Goal: Book appointment/travel/reservation

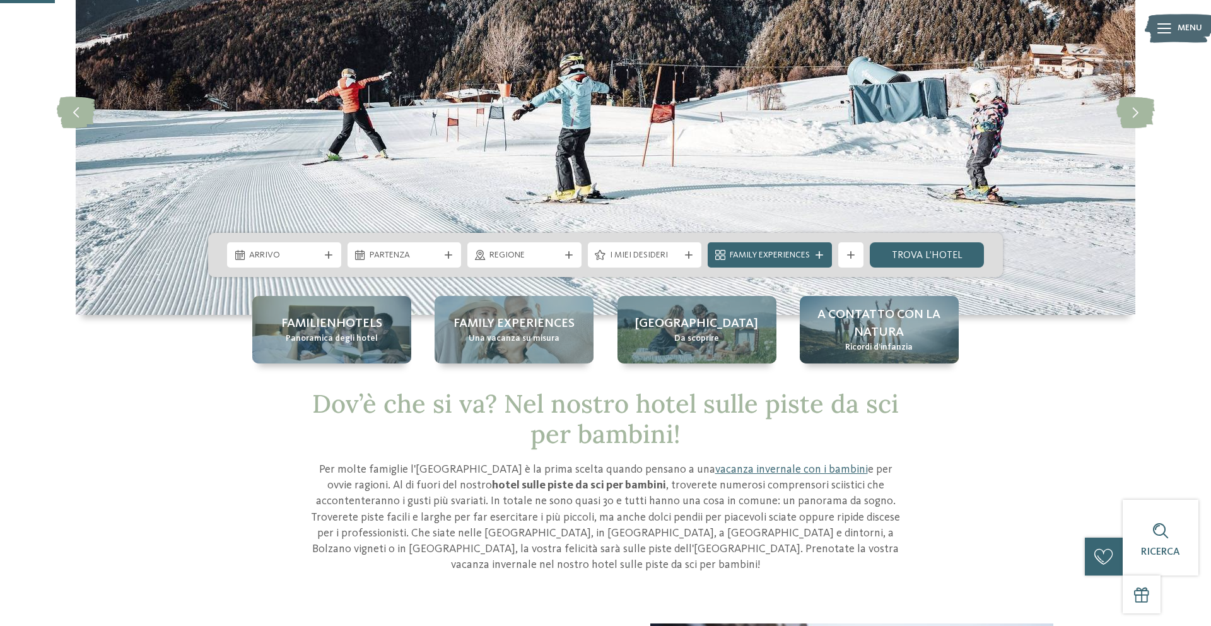
scroll to position [156, 0]
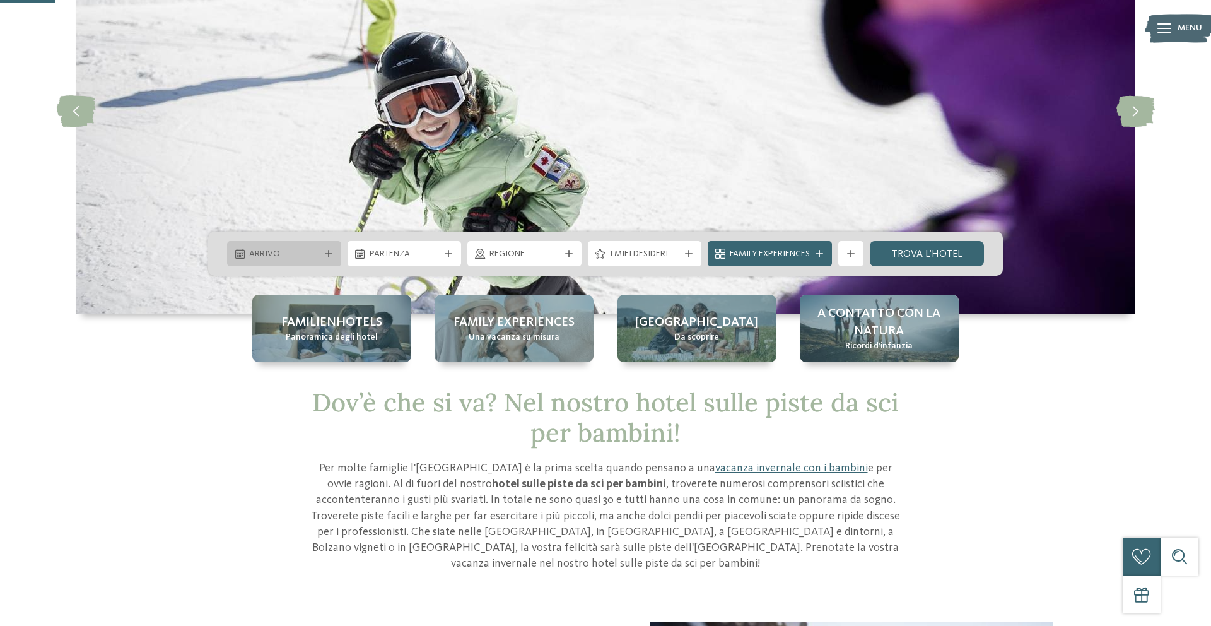
click at [329, 249] on div "Arrivo" at bounding box center [284, 253] width 114 height 25
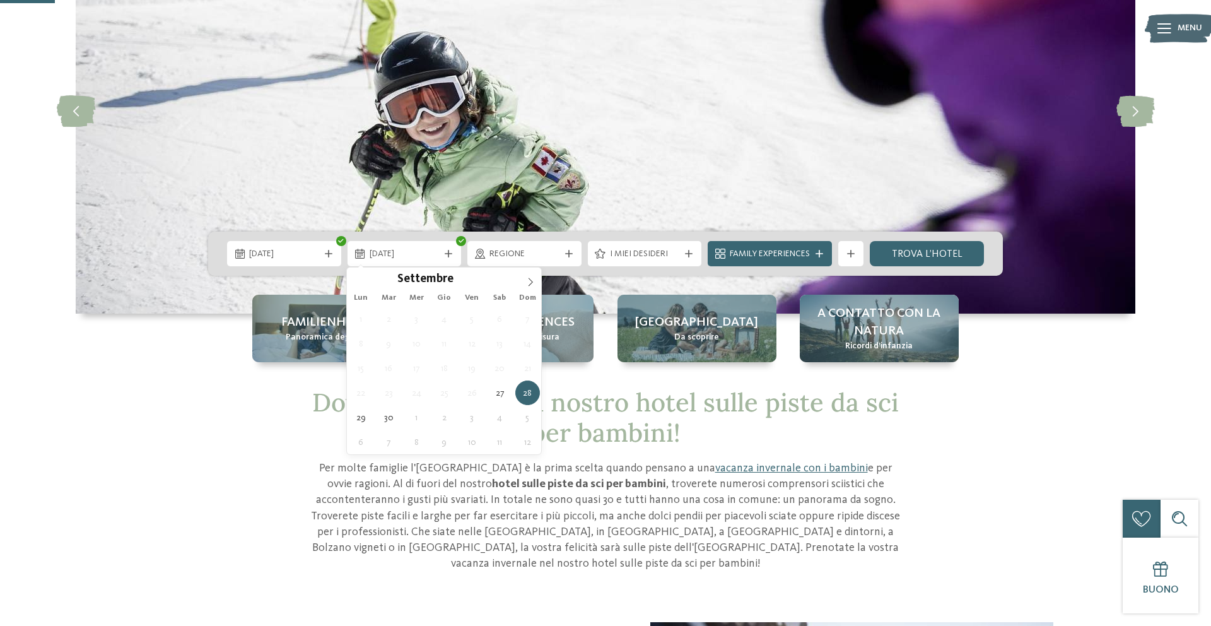
scroll to position [156, 0]
click at [419, 247] on span "[DATE]" at bounding box center [405, 253] width 70 height 13
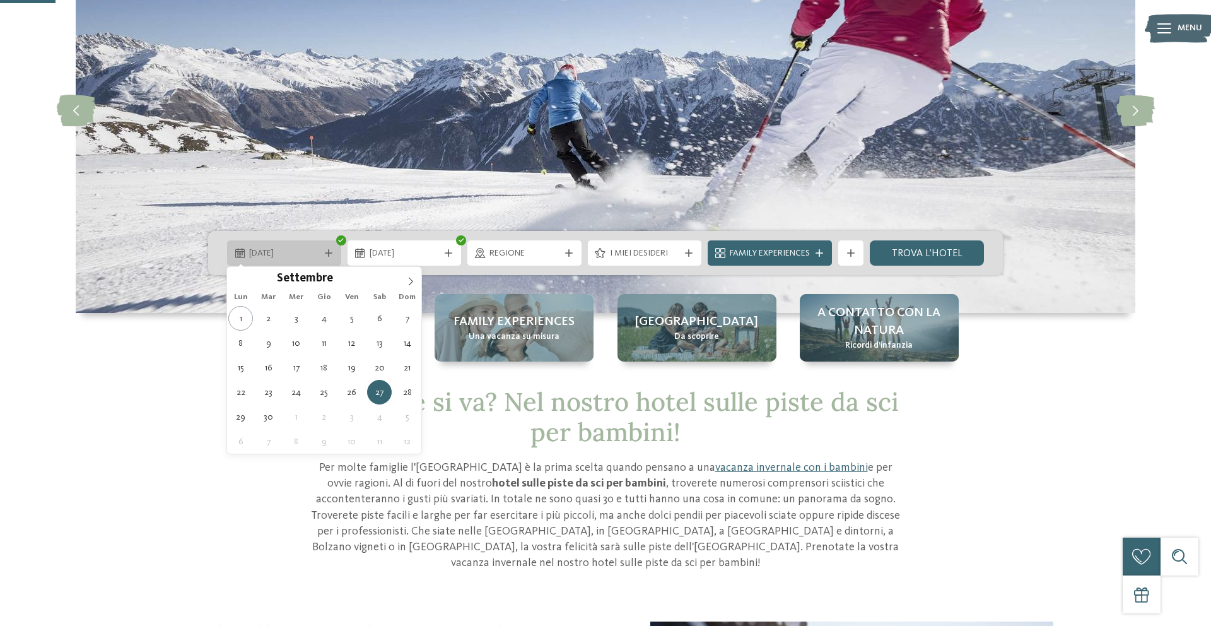
click at [284, 253] on span "[DATE]" at bounding box center [284, 253] width 70 height 13
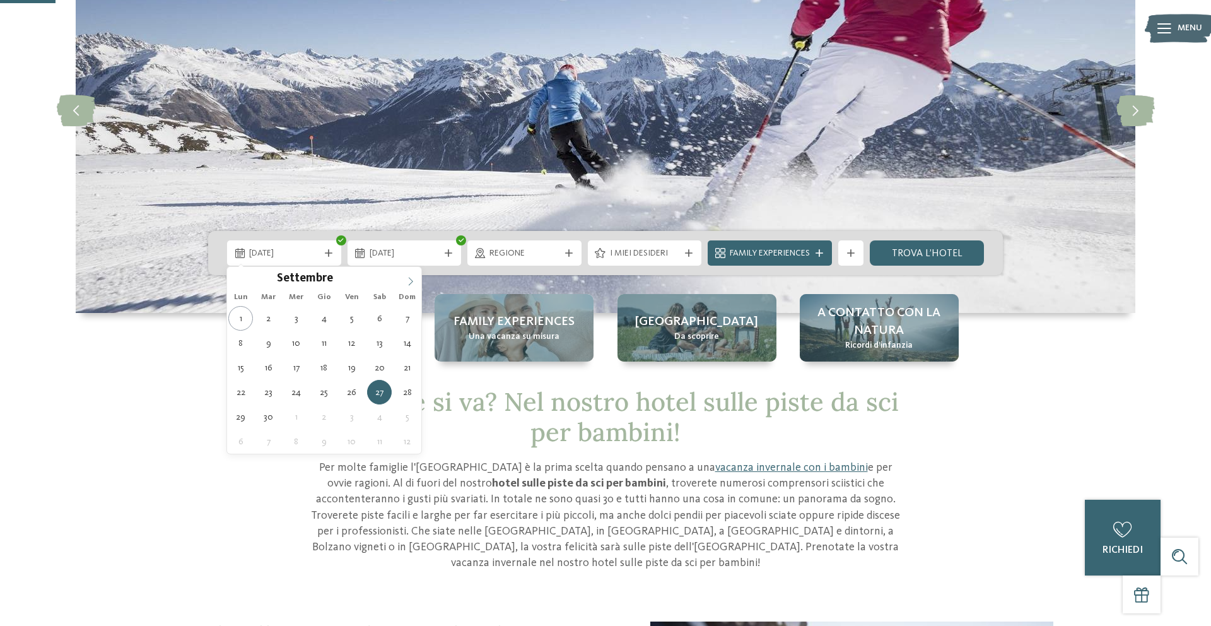
click at [413, 282] on icon at bounding box center [410, 281] width 9 height 9
type div "[DATE]"
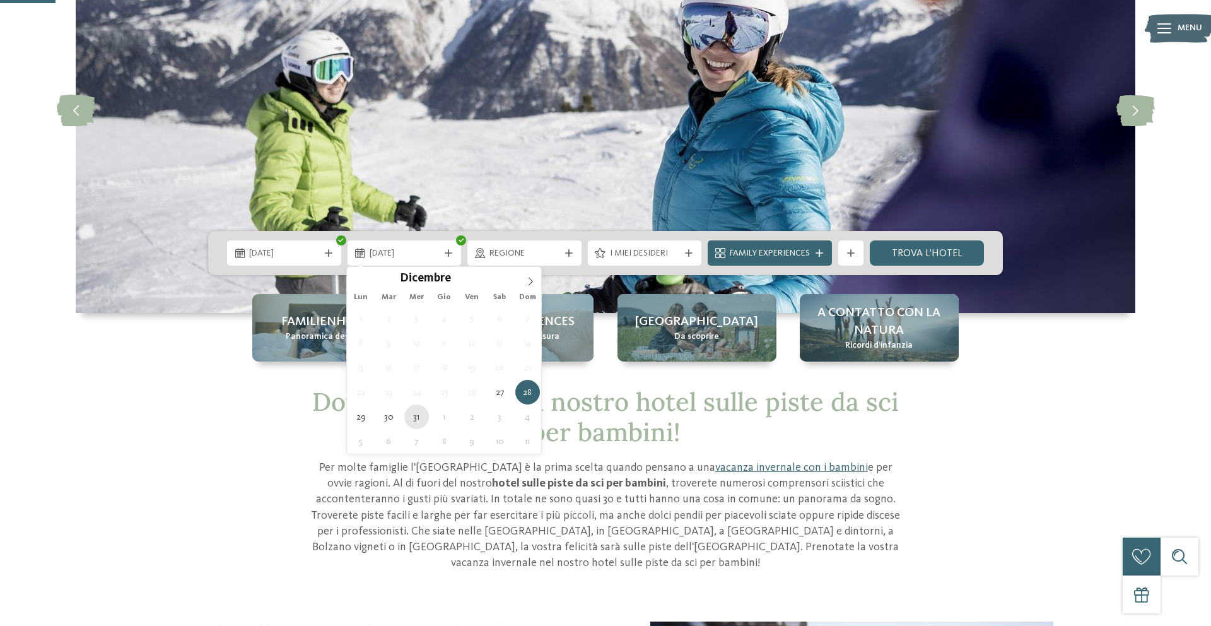
type div "[DATE]"
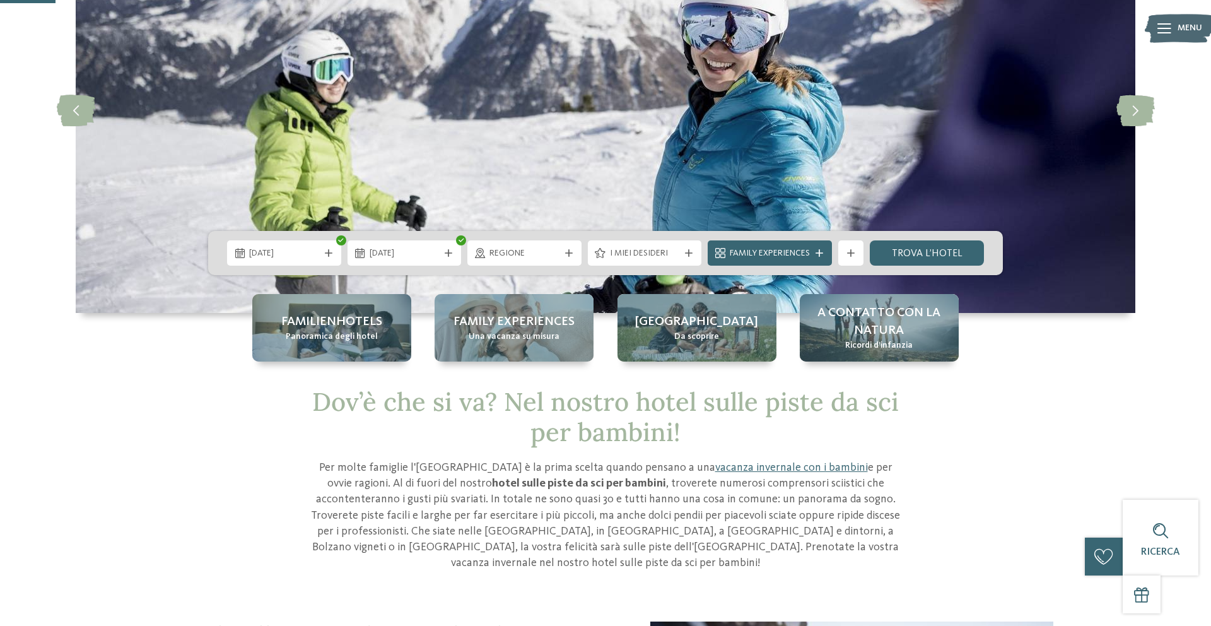
click at [543, 251] on span "Regione" at bounding box center [525, 253] width 70 height 13
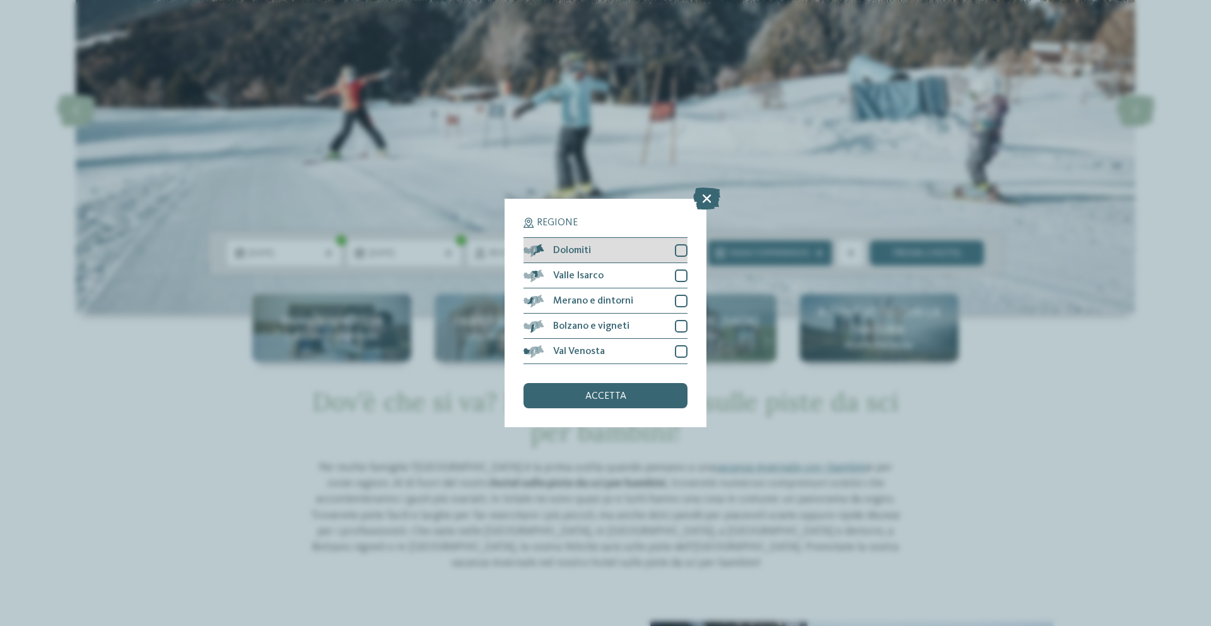
click at [683, 251] on div at bounding box center [681, 250] width 13 height 13
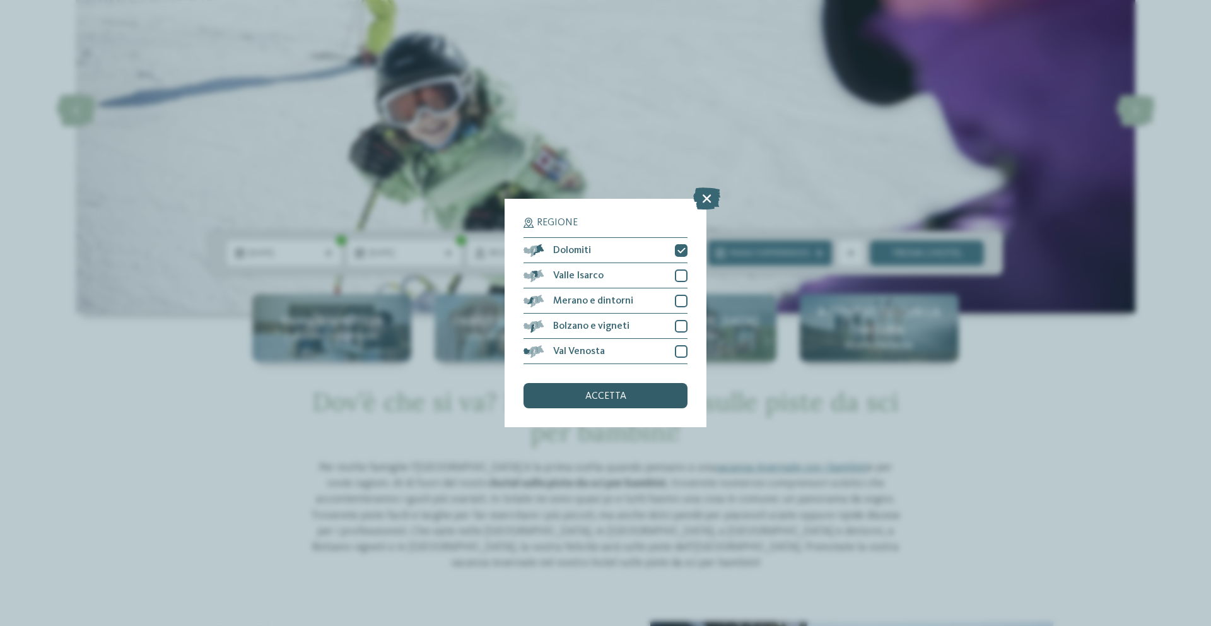
click at [650, 389] on div "accetta" at bounding box center [606, 395] width 164 height 25
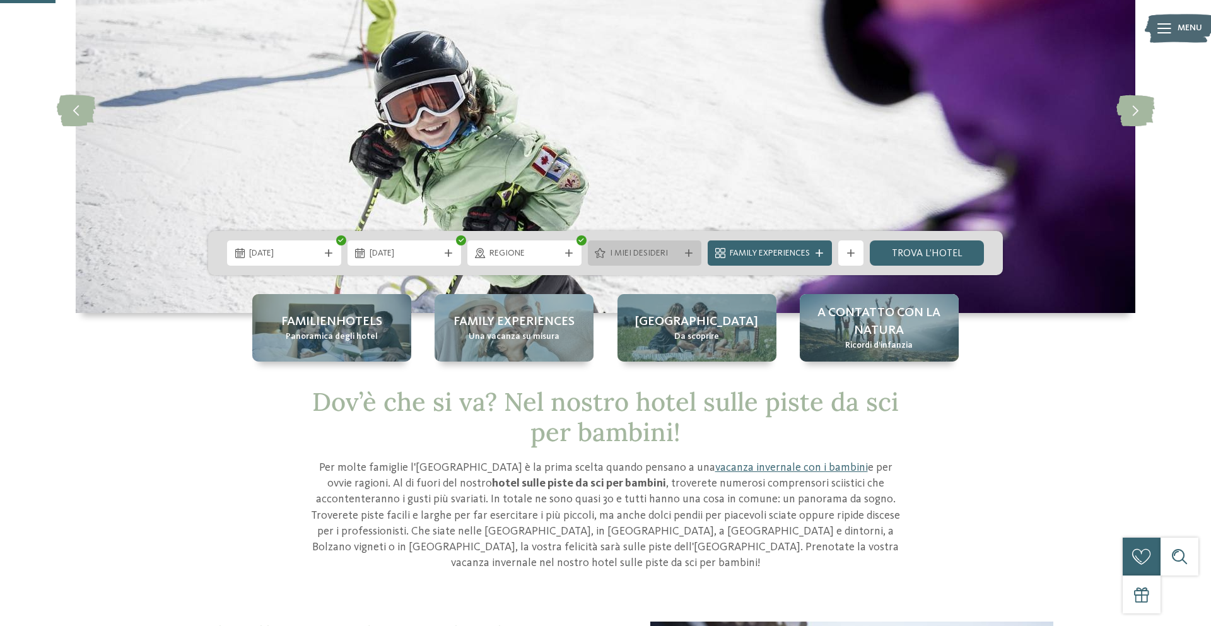
click at [632, 254] on span "I miei desideri" at bounding box center [645, 253] width 70 height 13
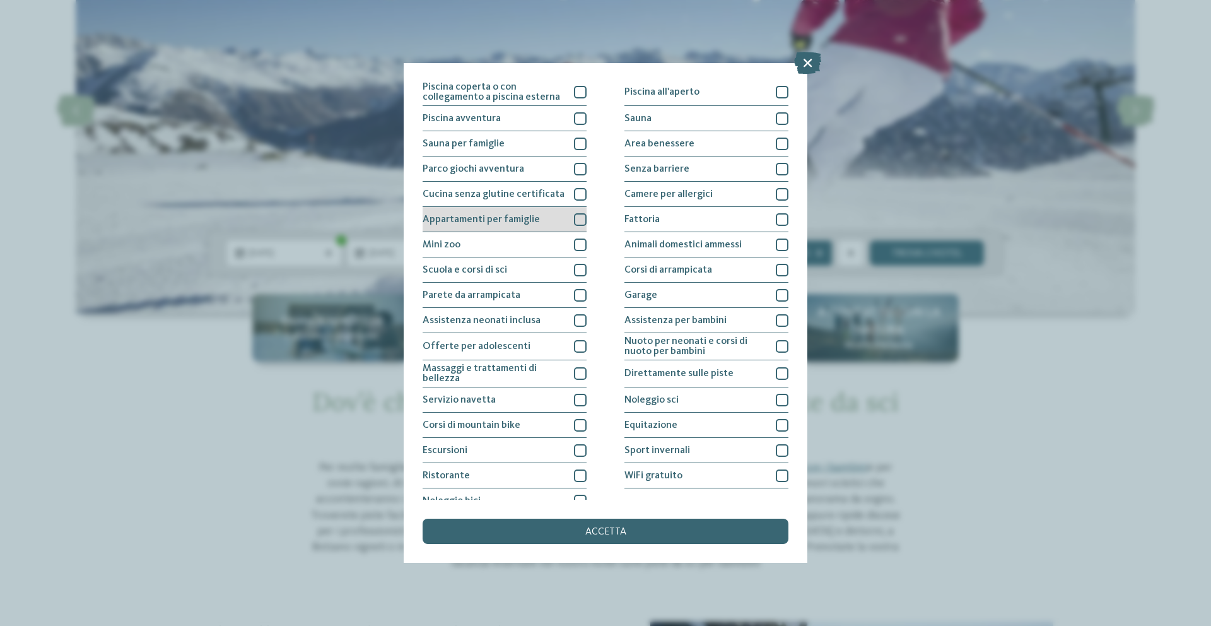
scroll to position [37, 0]
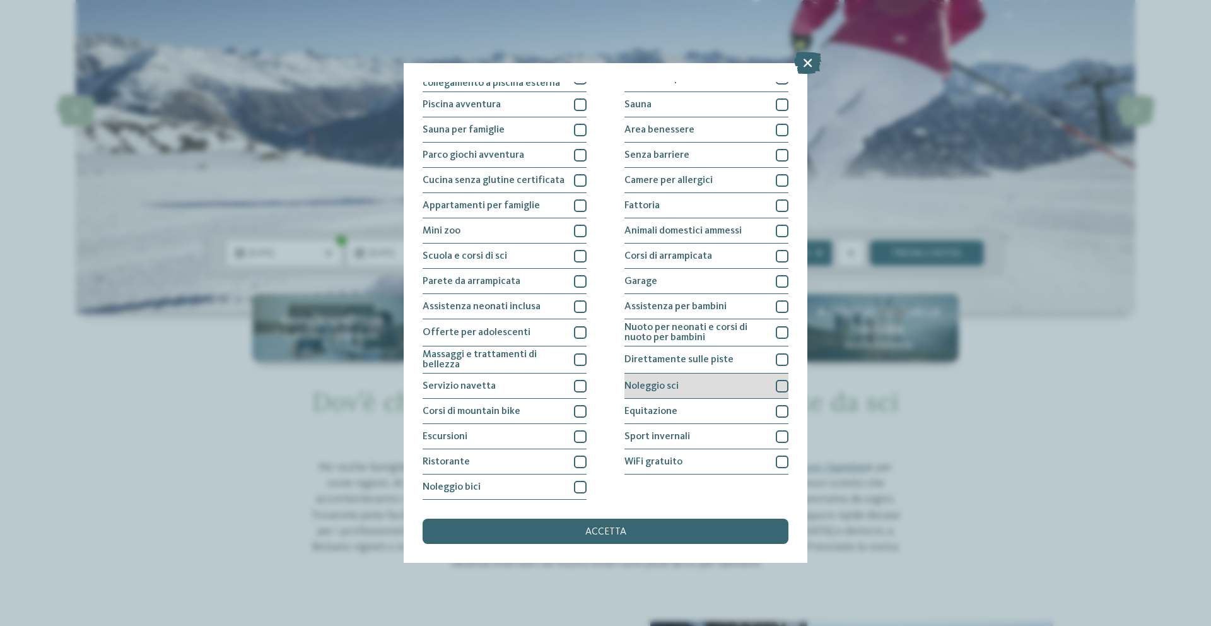
click at [785, 382] on div at bounding box center [782, 386] width 13 height 13
click at [783, 357] on div at bounding box center [782, 359] width 13 height 13
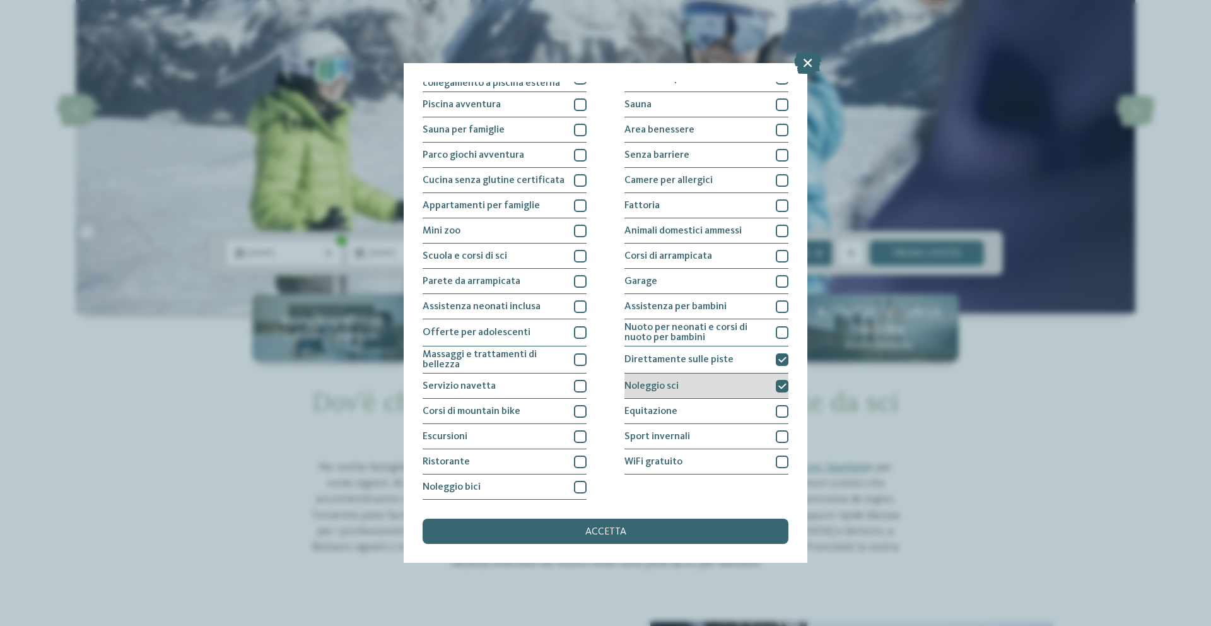
click at [783, 387] on icon at bounding box center [783, 386] width 8 height 8
click at [783, 387] on div at bounding box center [782, 386] width 13 height 13
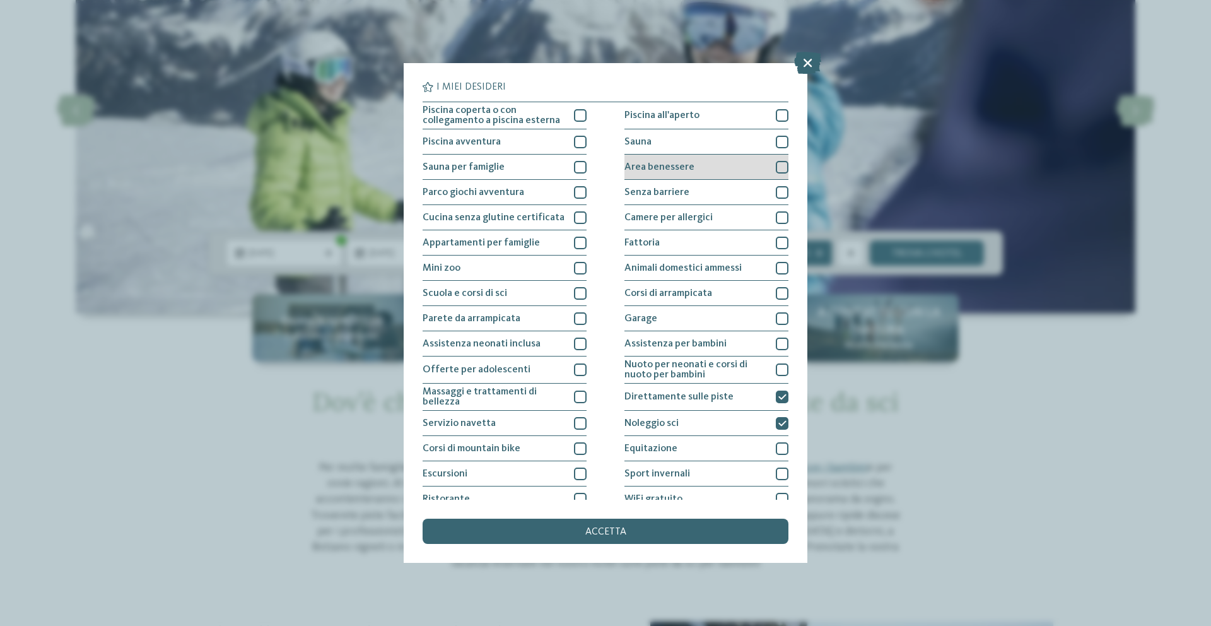
scroll to position [1, 0]
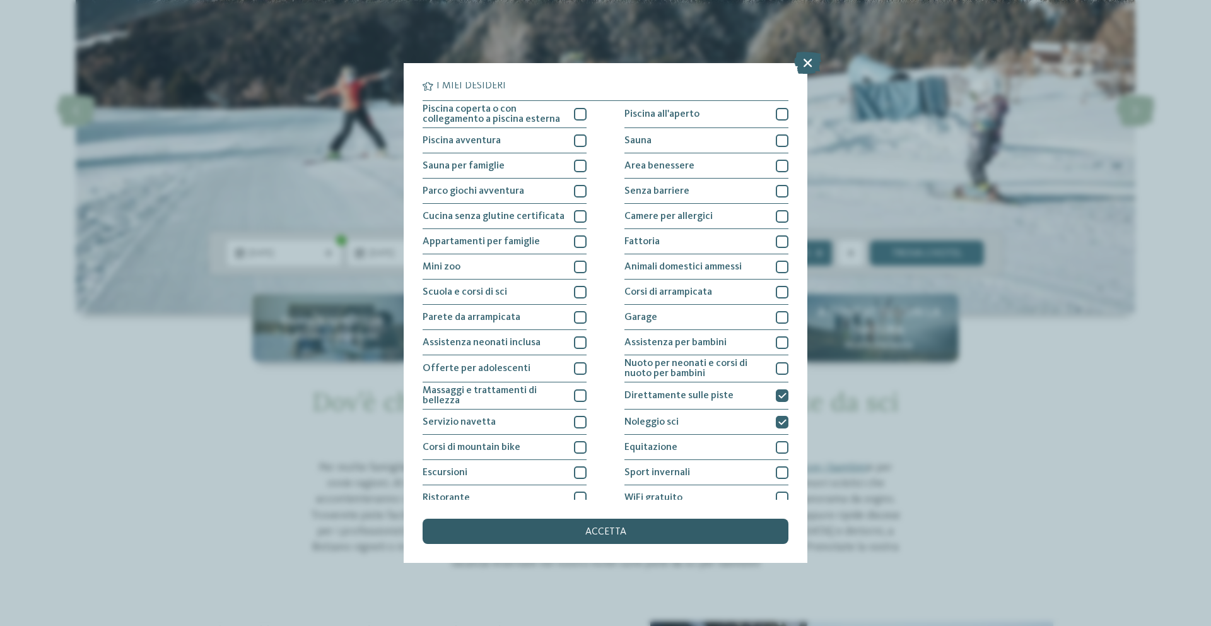
click at [623, 536] on span "accetta" at bounding box center [605, 532] width 41 height 10
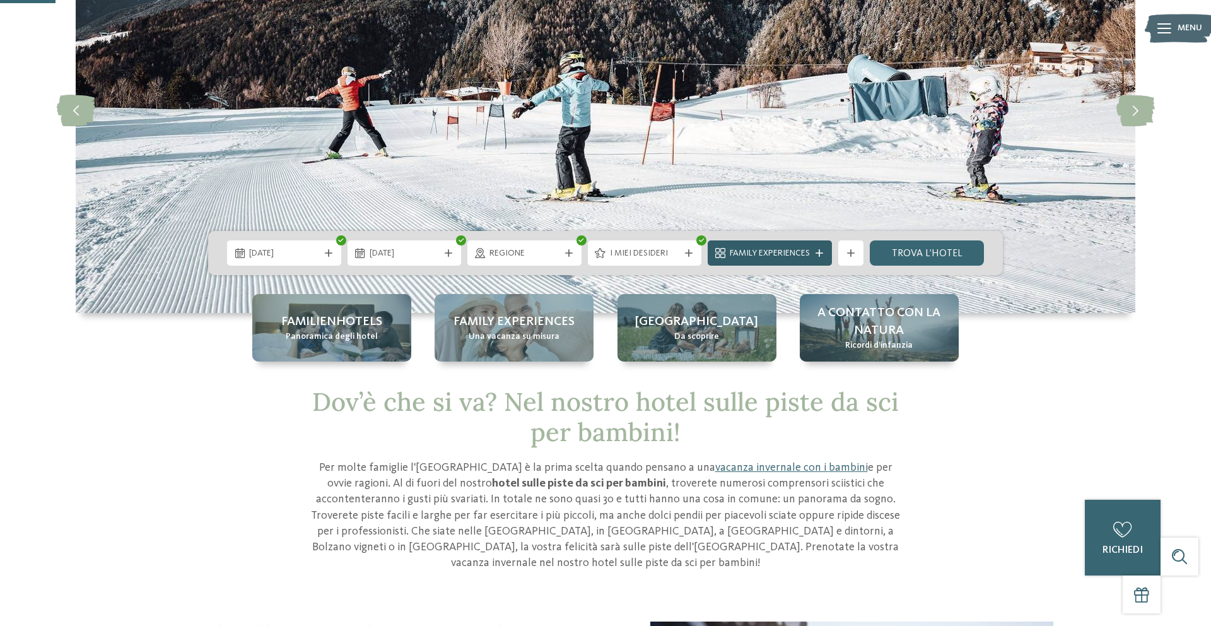
click at [780, 255] on span "Family Experiences" at bounding box center [770, 253] width 80 height 13
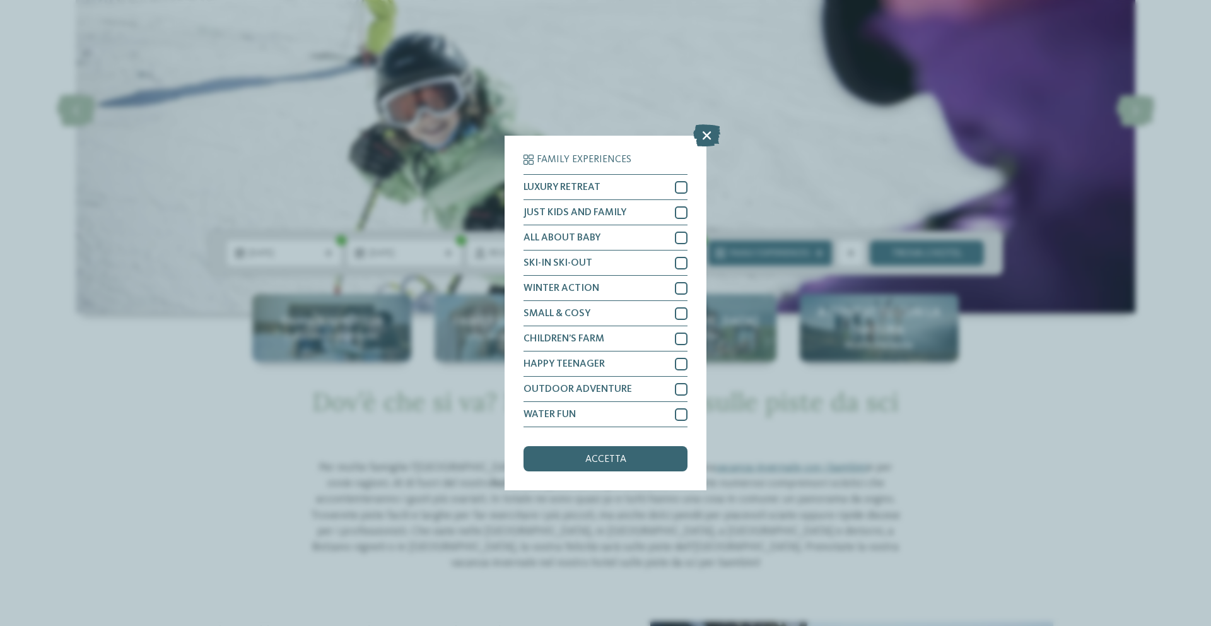
click at [642, 454] on div "accetta" at bounding box center [606, 458] width 164 height 25
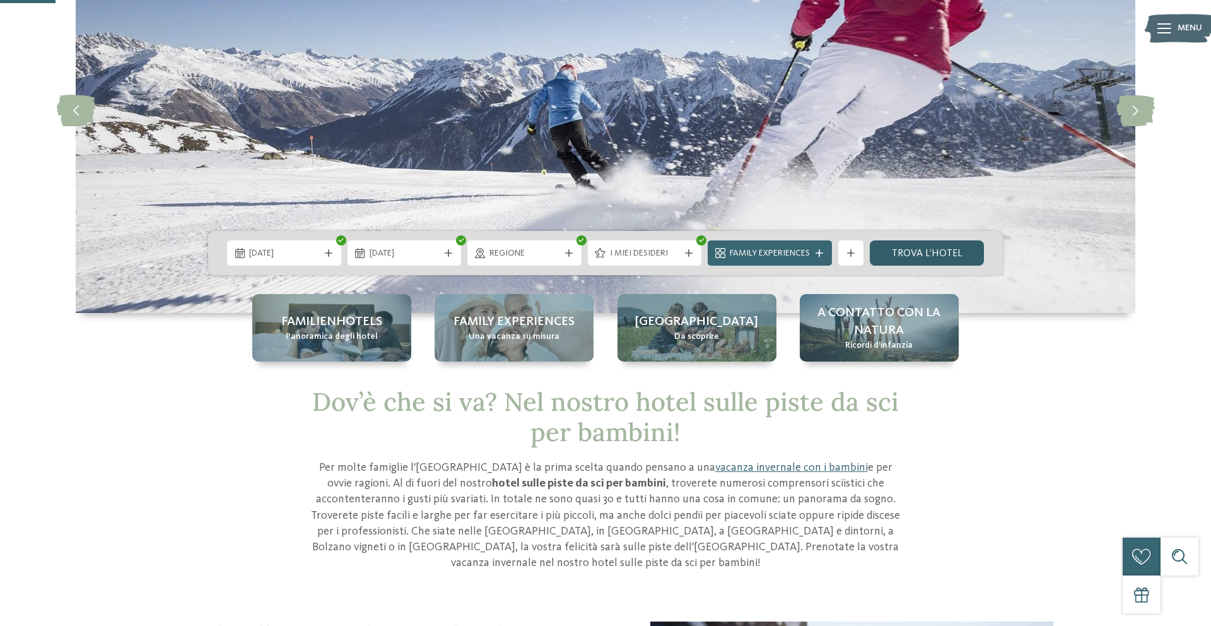
click at [941, 249] on link "trova l’hotel" at bounding box center [927, 252] width 114 height 25
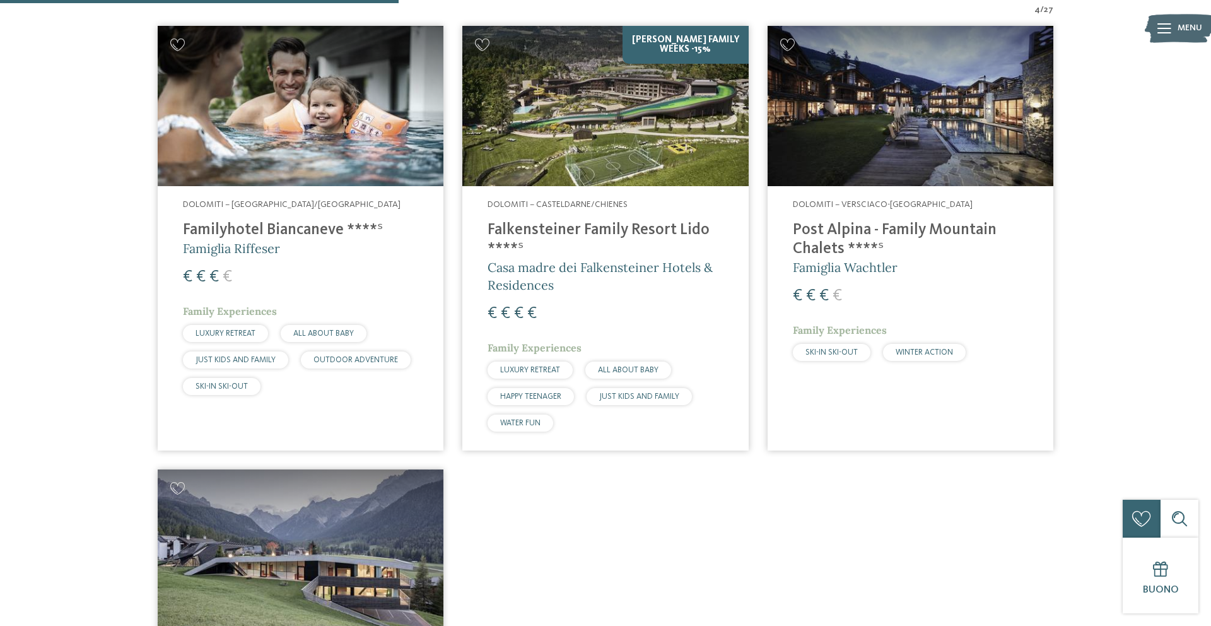
scroll to position [466, 0]
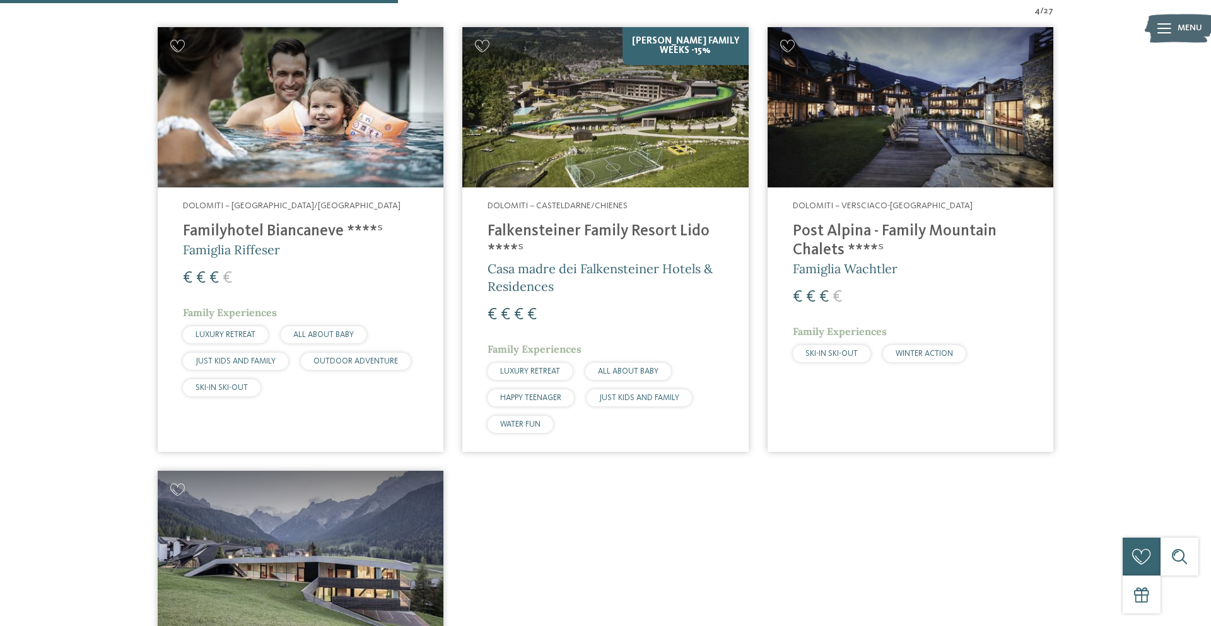
click at [300, 230] on h4 "Familyhotel Biancaneve ****ˢ" at bounding box center [300, 231] width 235 height 19
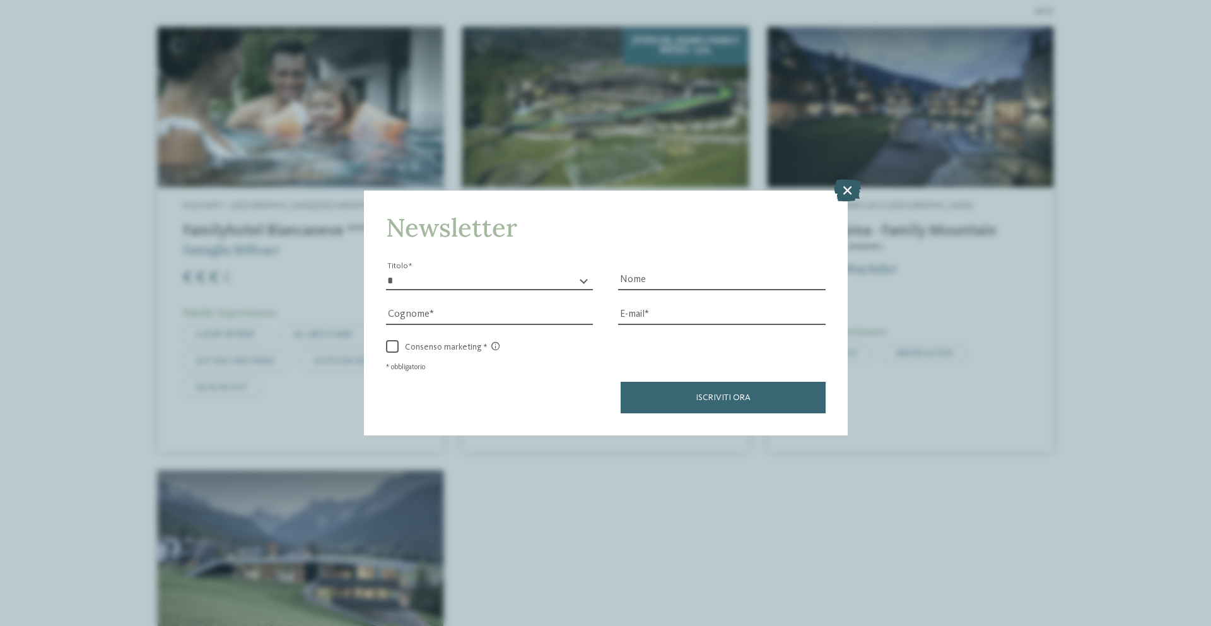
click at [849, 187] on icon at bounding box center [847, 190] width 27 height 22
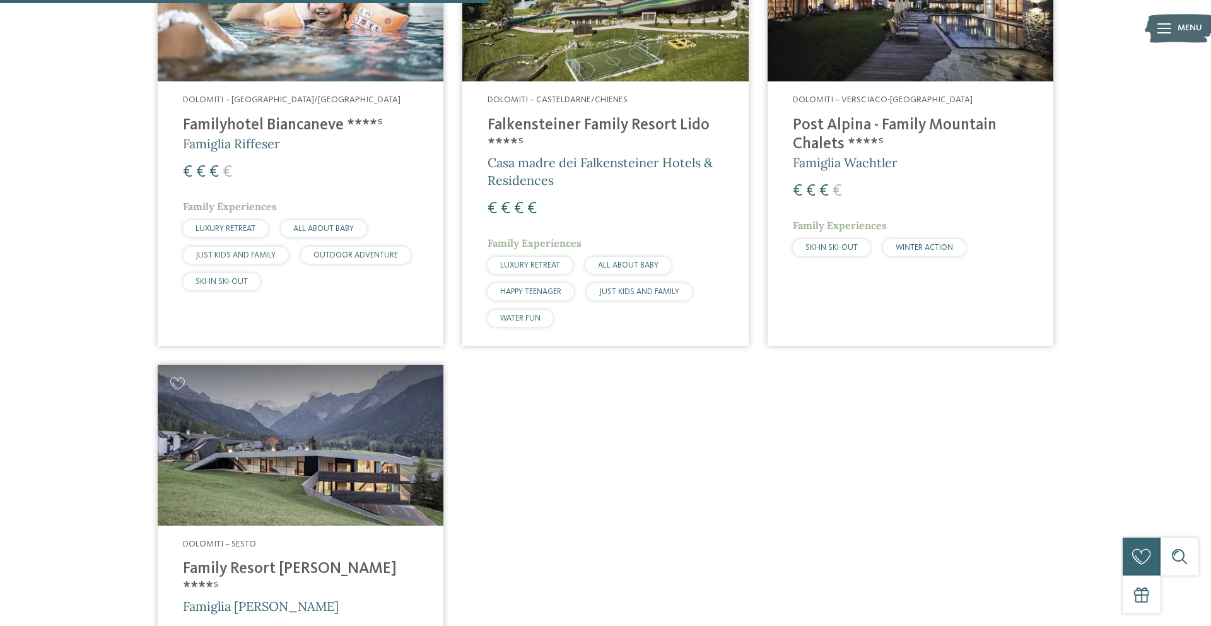
scroll to position [573, 0]
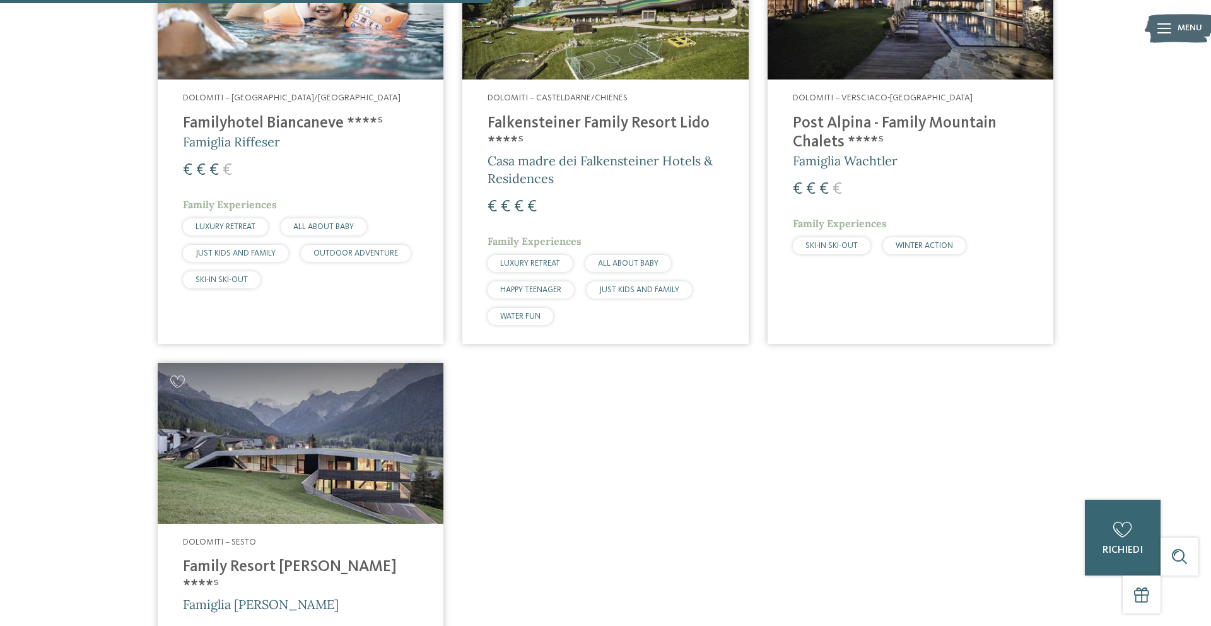
click at [908, 124] on h4 "Post Alpina - Family Mountain Chalets ****ˢ" at bounding box center [910, 133] width 235 height 38
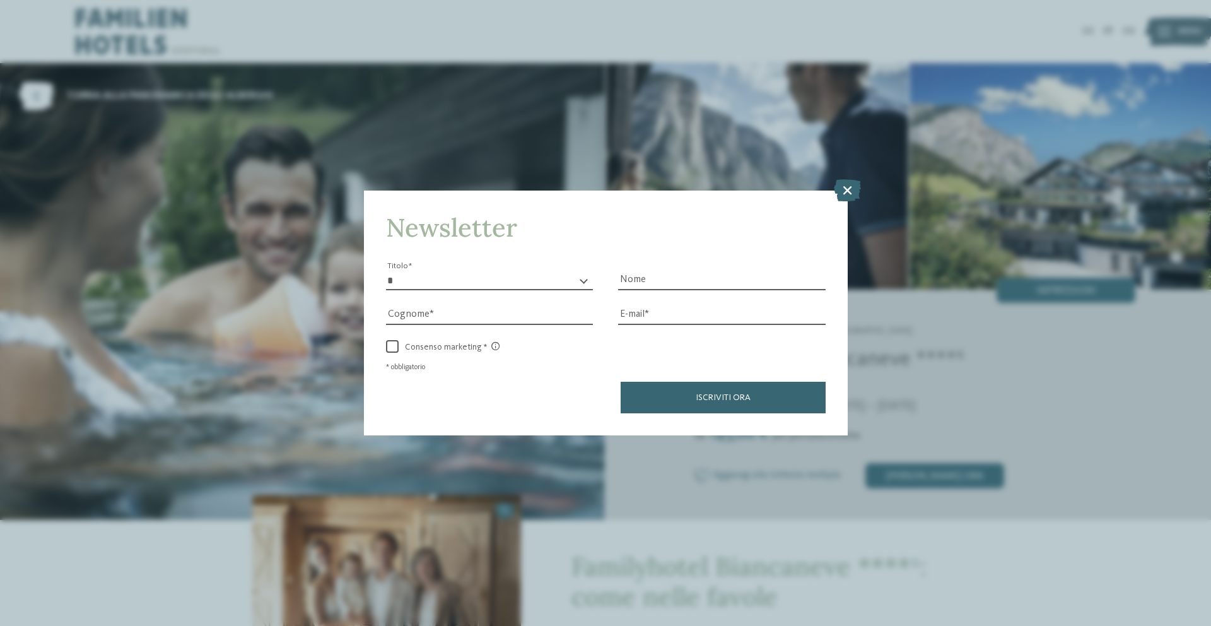
click at [842, 185] on icon at bounding box center [847, 190] width 27 height 22
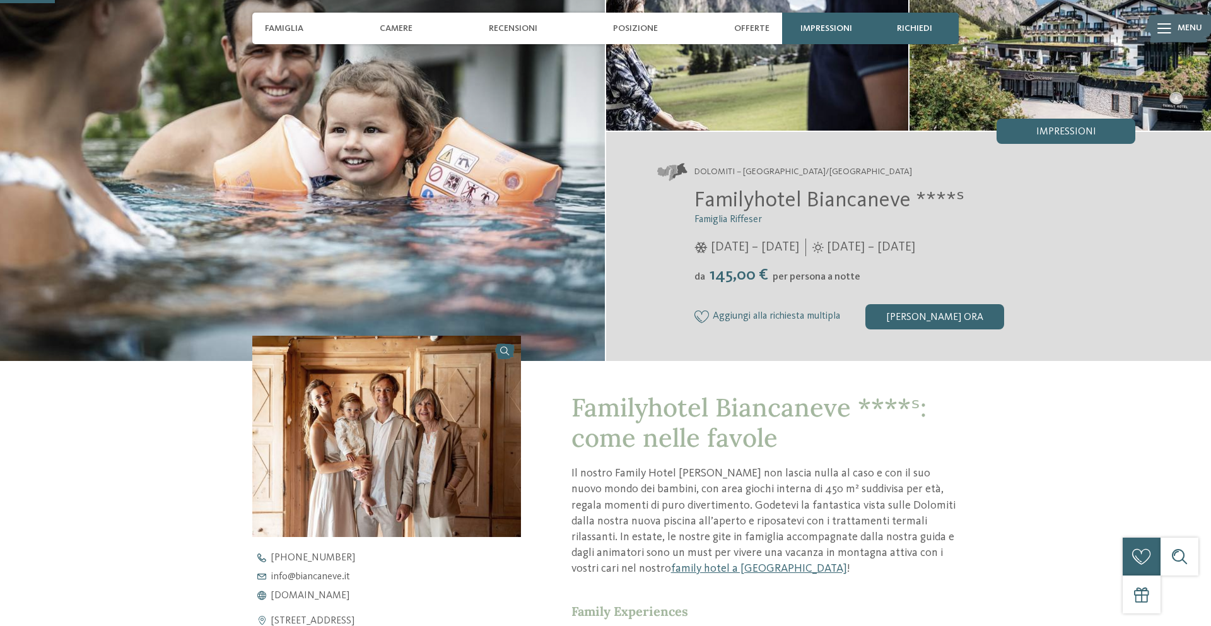
scroll to position [162, 0]
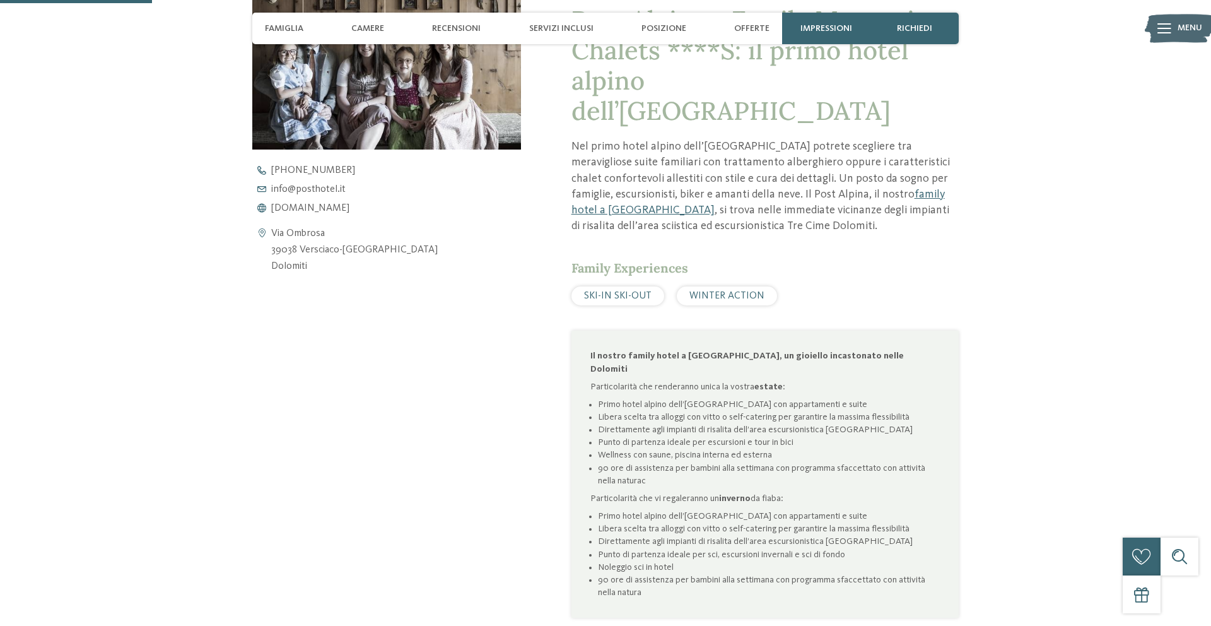
scroll to position [549, 0]
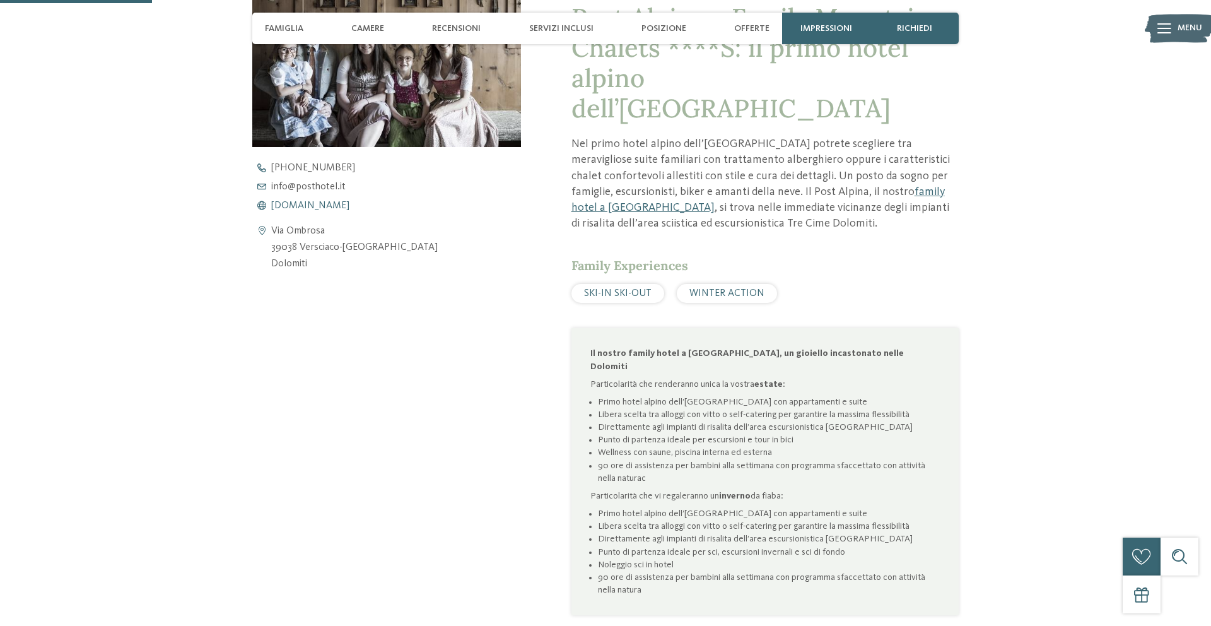
click at [331, 204] on span "www.postalpina.it" at bounding box center [310, 206] width 78 height 10
